Goal: Navigation & Orientation: Find specific page/section

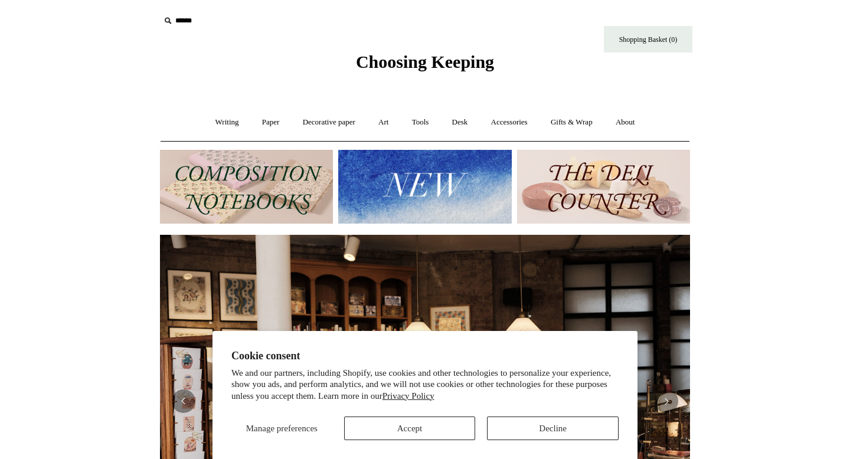
scroll to position [0, 1060]
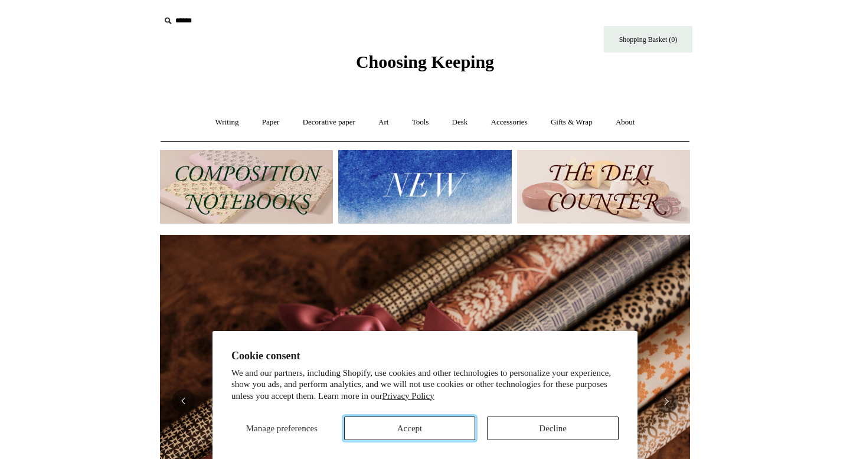
click at [435, 423] on button "Accept" at bounding box center [410, 429] width 132 height 24
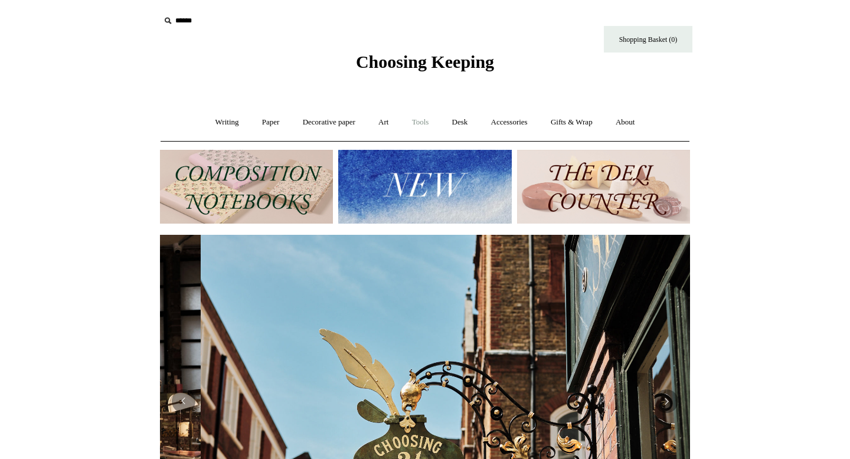
scroll to position [0, 530]
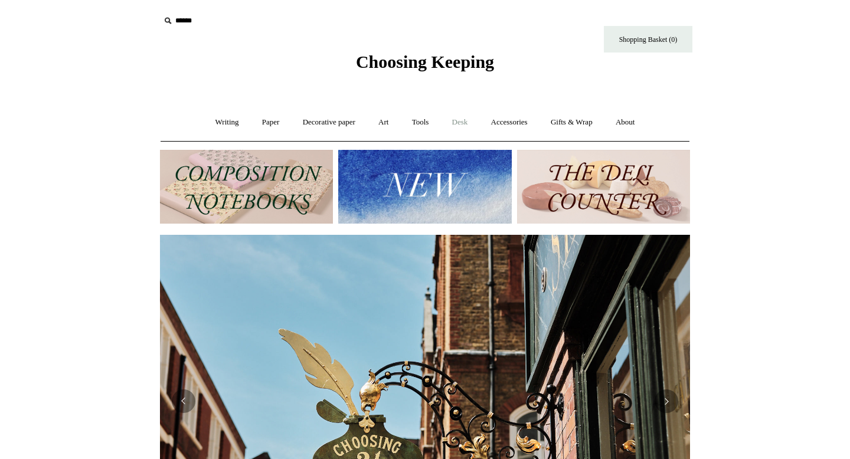
click at [465, 120] on link "Desk +" at bounding box center [460, 122] width 37 height 31
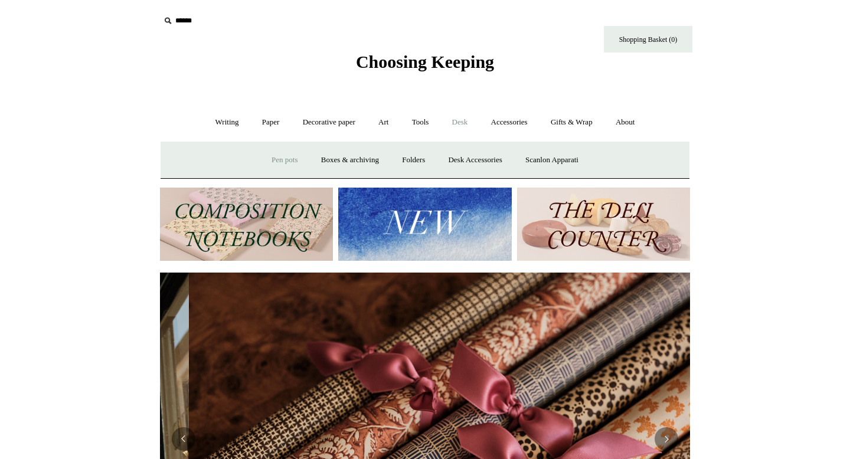
scroll to position [0, 1060]
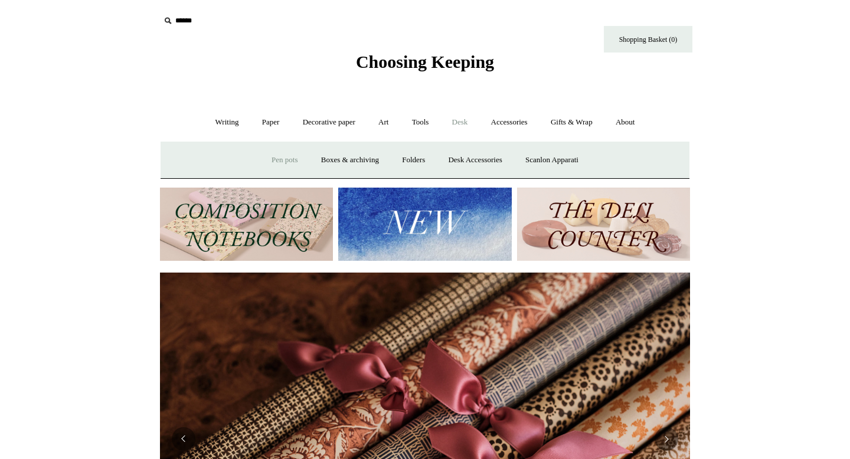
click at [280, 161] on link "Pen pots" at bounding box center [284, 160] width 47 height 31
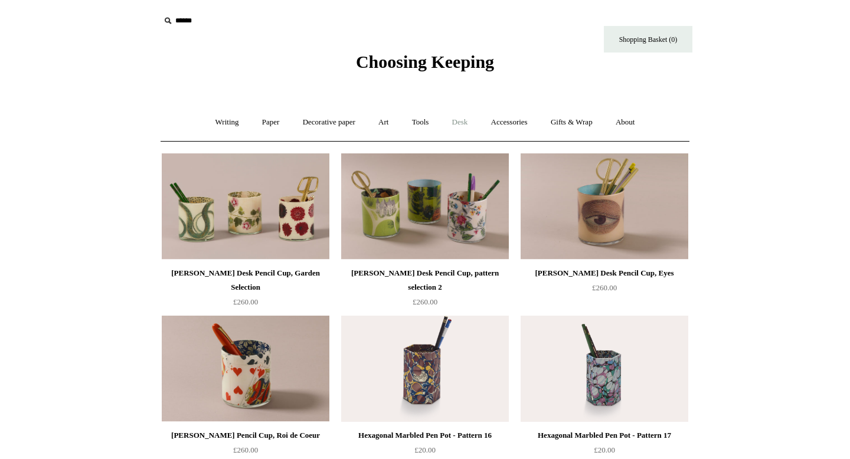
click at [462, 126] on link "Desk +" at bounding box center [460, 122] width 37 height 31
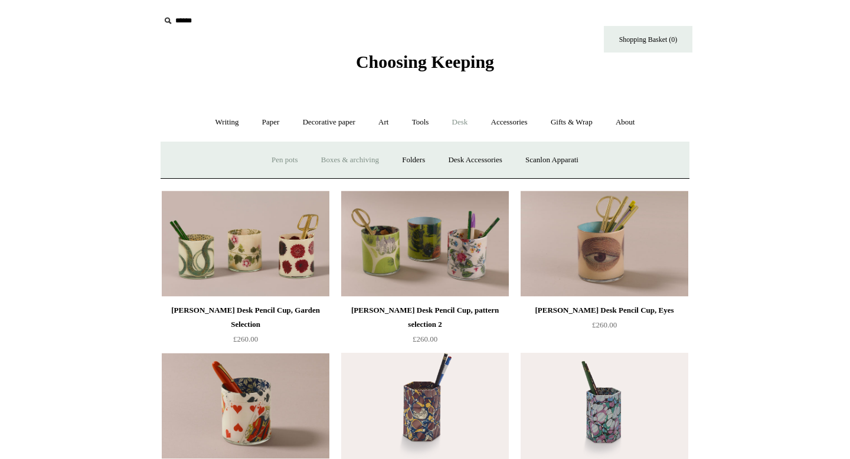
click at [366, 164] on link "Boxes & archiving" at bounding box center [350, 160] width 79 height 31
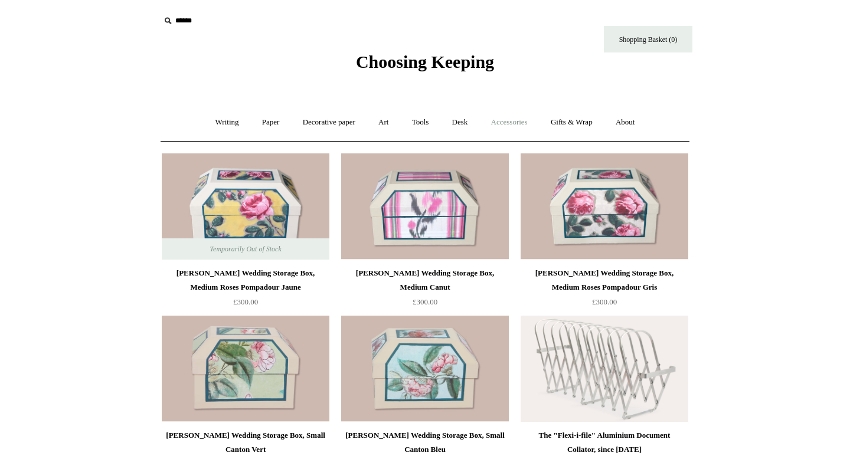
click at [515, 107] on link "Accessories +" at bounding box center [510, 122] width 58 height 31
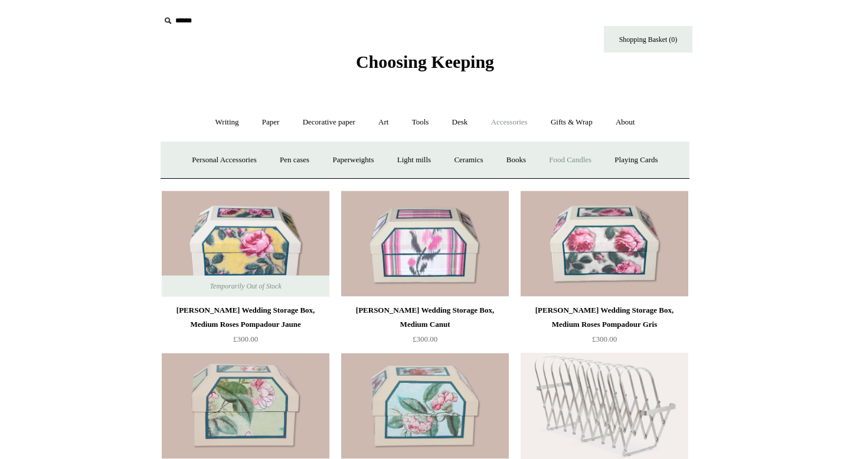
click at [565, 159] on link "Food Candles" at bounding box center [570, 160] width 64 height 31
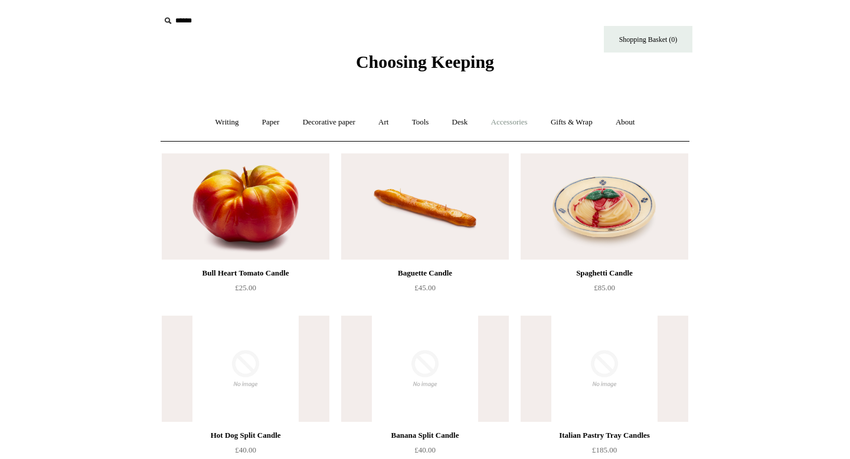
click at [508, 118] on link "Accessories +" at bounding box center [510, 122] width 58 height 31
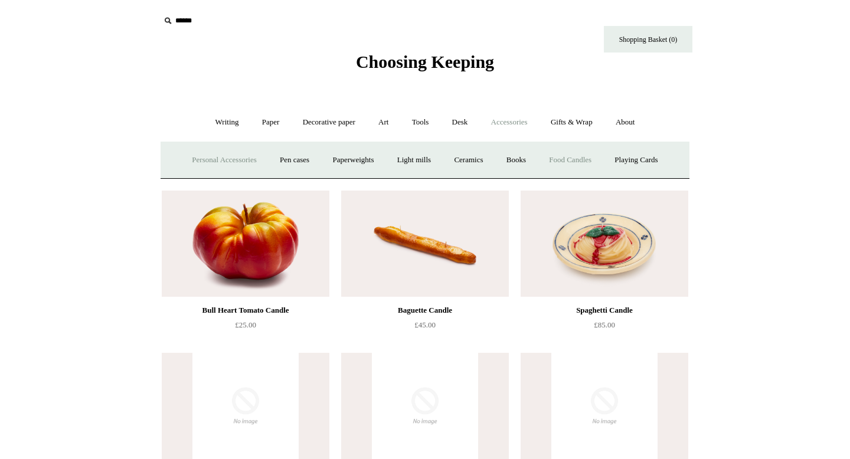
click at [236, 159] on link "Personal Accessories +" at bounding box center [224, 160] width 86 height 31
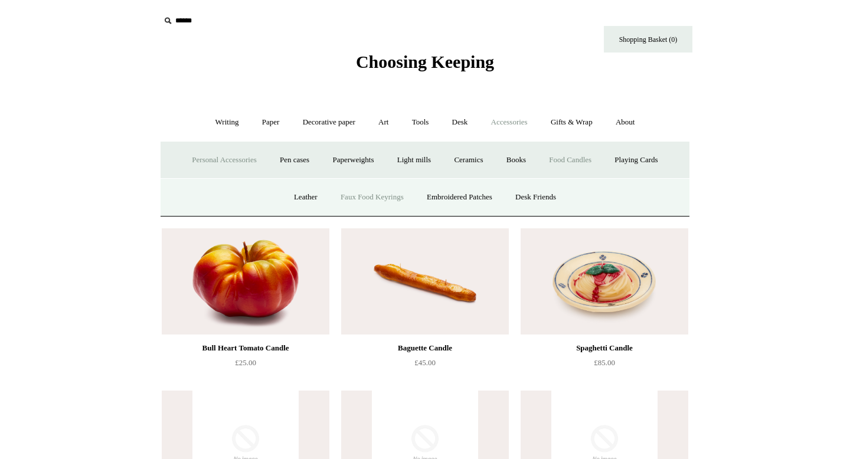
click at [348, 198] on link "Faux Food Keyrings" at bounding box center [372, 197] width 84 height 31
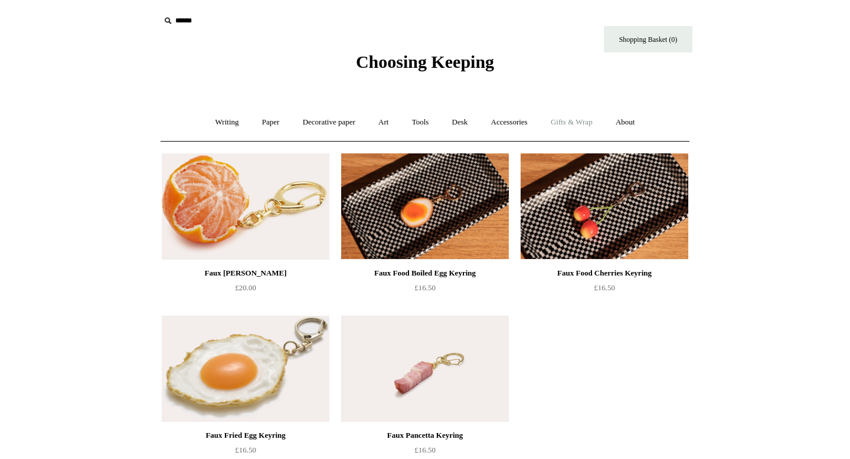
click at [569, 121] on link "Gifts & Wrap +" at bounding box center [571, 122] width 63 height 31
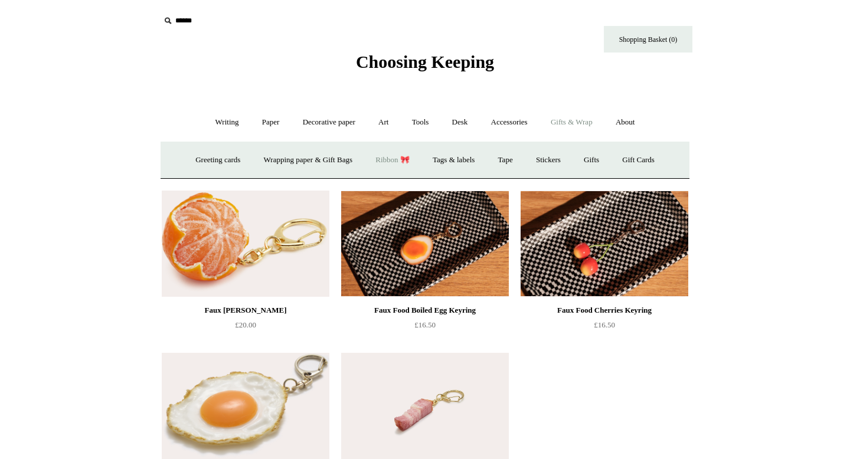
click at [401, 159] on link "Ribbon 🎀" at bounding box center [392, 160] width 55 height 31
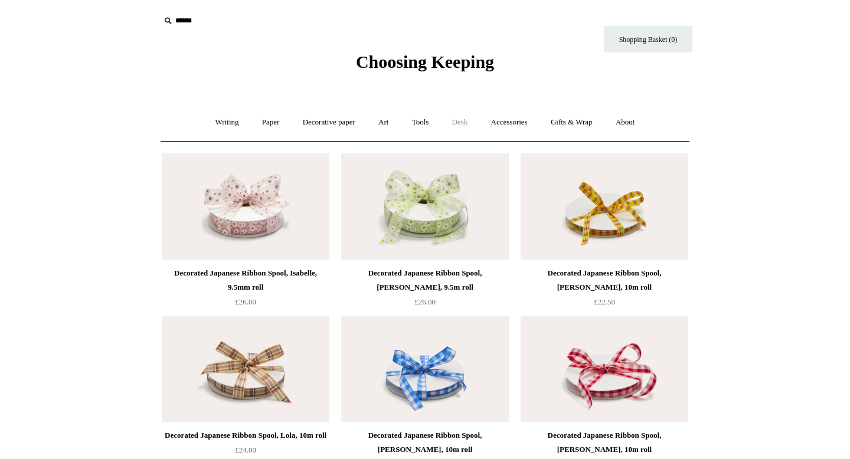
click at [467, 126] on link "Desk +" at bounding box center [460, 122] width 37 height 31
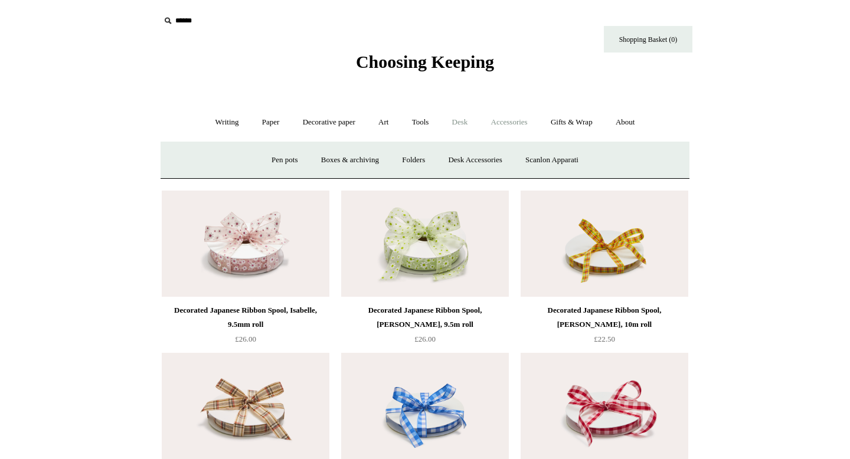
click at [520, 124] on link "Accessories +" at bounding box center [510, 122] width 58 height 31
click at [419, 162] on link "Light mills" at bounding box center [414, 160] width 55 height 31
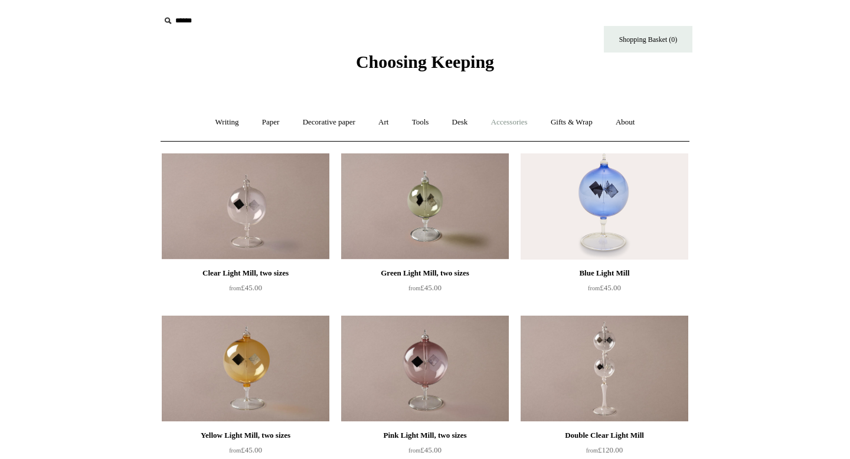
click at [508, 119] on link "Accessories +" at bounding box center [510, 122] width 58 height 31
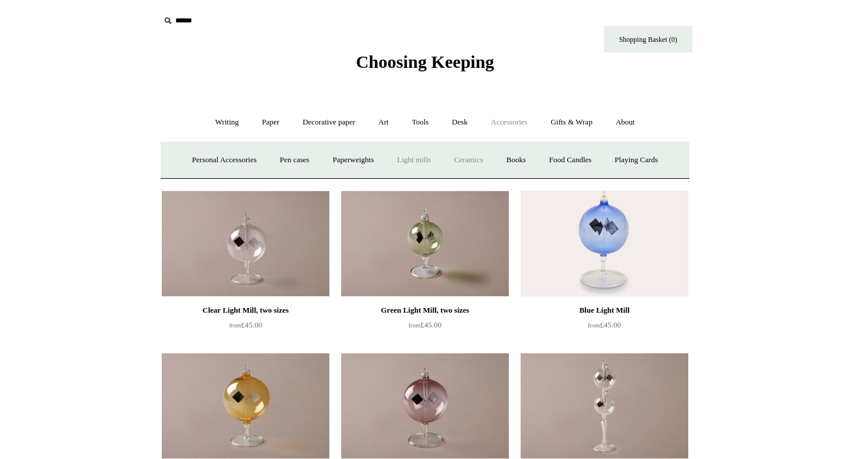
click at [473, 161] on link "Ceramics +" at bounding box center [468, 160] width 50 height 31
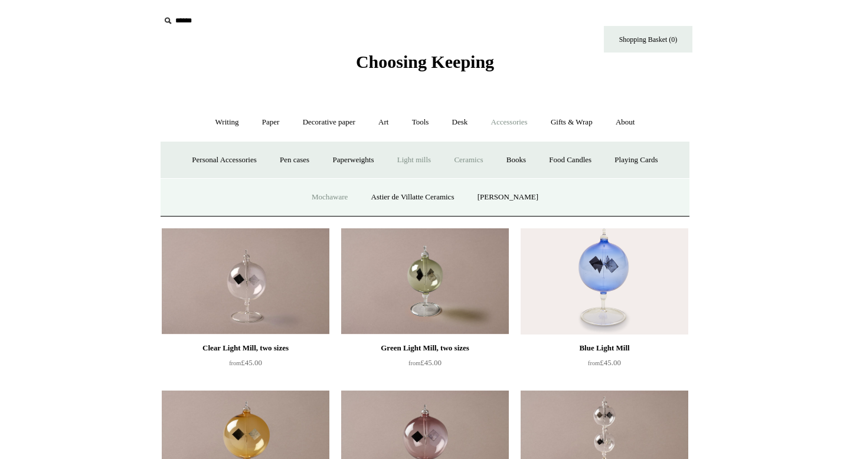
click at [332, 200] on link "Mochaware" at bounding box center [329, 197] width 57 height 31
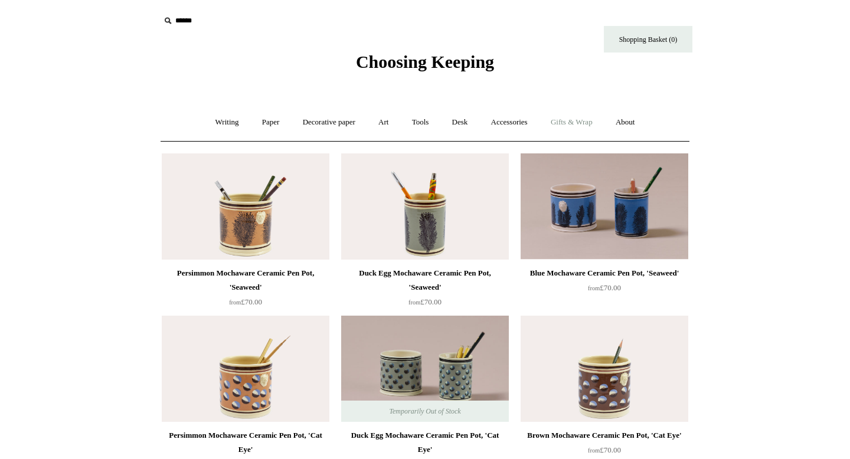
click at [559, 117] on link "Gifts & Wrap +" at bounding box center [571, 122] width 63 height 31
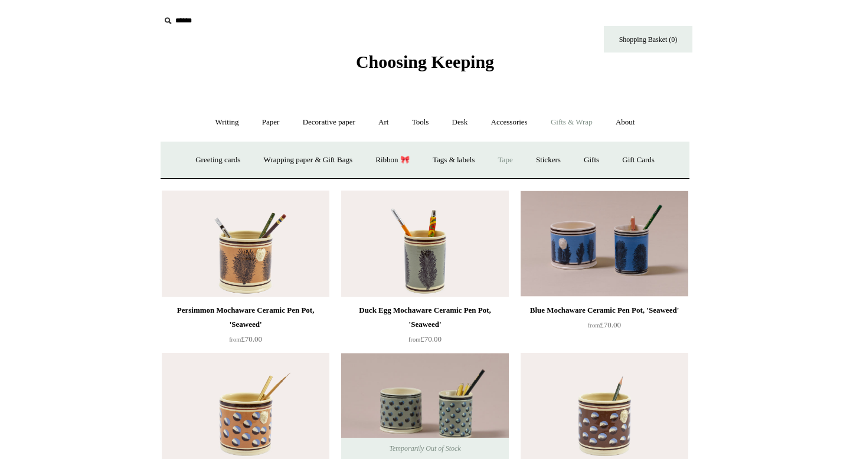
click at [507, 165] on link "Tape" at bounding box center [506, 160] width 36 height 31
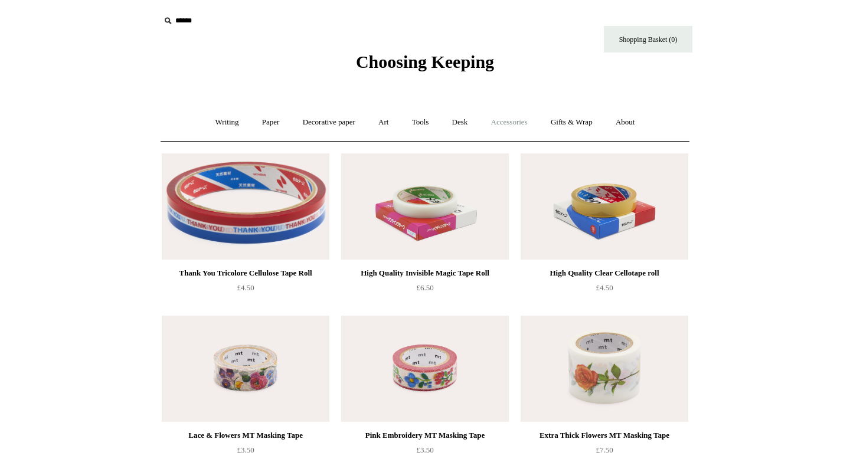
click at [513, 121] on link "Accessories +" at bounding box center [510, 122] width 58 height 31
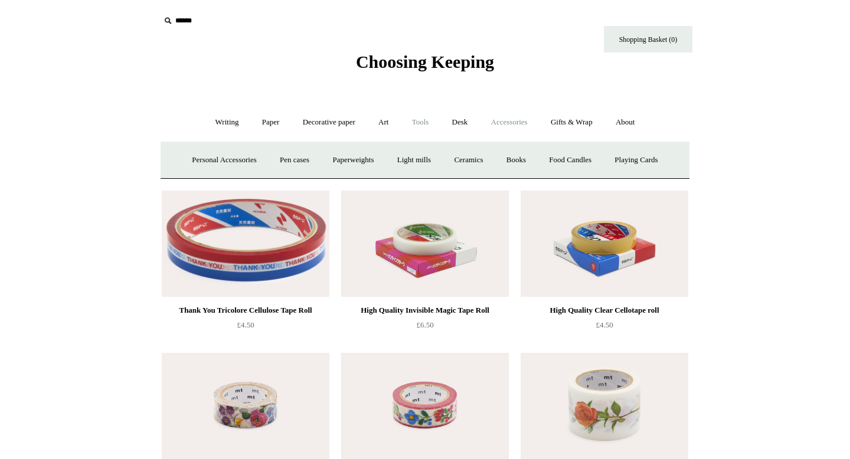
click at [416, 123] on link "Tools +" at bounding box center [420, 122] width 38 height 31
click at [383, 119] on link "Art +" at bounding box center [383, 122] width 31 height 31
click at [466, 125] on link "Desk +" at bounding box center [460, 122] width 37 height 31
click at [481, 162] on link "Desk Accessories" at bounding box center [474, 160] width 75 height 31
